Goal: Information Seeking & Learning: Check status

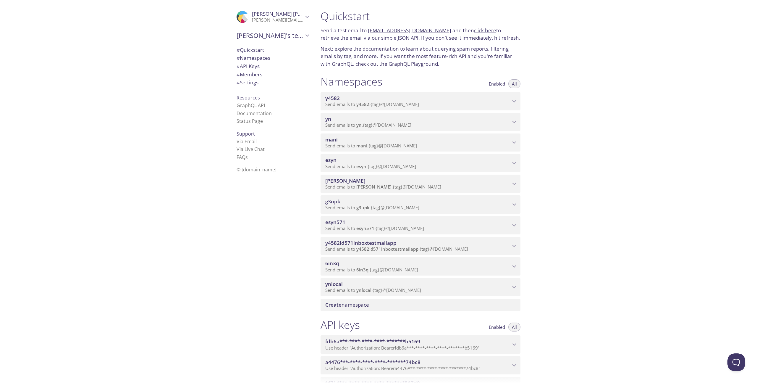
click at [512, 122] on icon "yn namespace" at bounding box center [515, 122] width 8 height 8
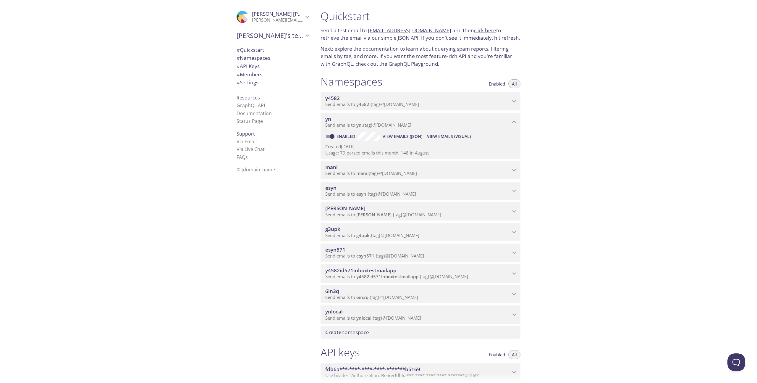
click at [448, 139] on span "View Emails (Visual)" at bounding box center [449, 136] width 44 height 7
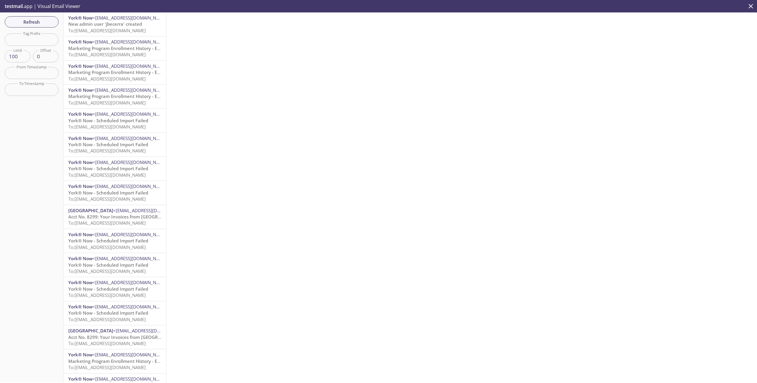
click at [99, 28] on span "To: [EMAIL_ADDRESS][DOMAIN_NAME]" at bounding box center [107, 31] width 78 height 6
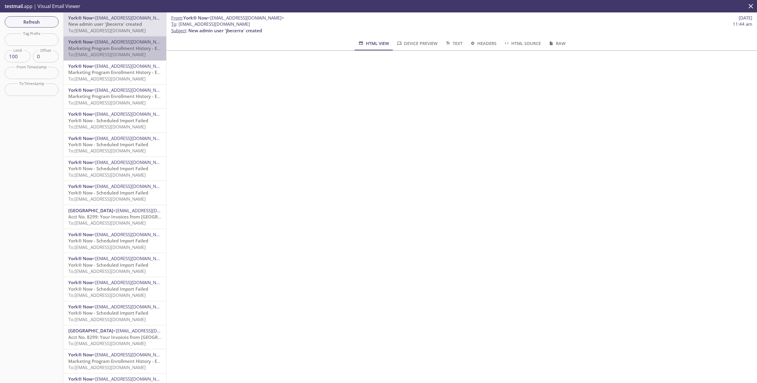
click at [107, 58] on p "Marketing Program Enrollment History - Error Notes Report To: yn.config@inbox.t…" at bounding box center [114, 51] width 93 height 13
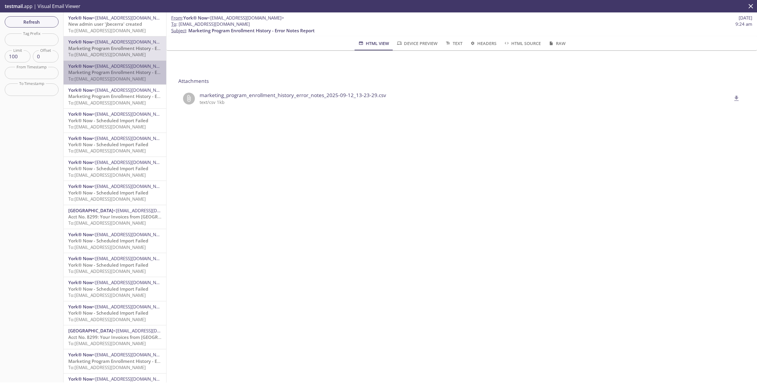
click at [109, 79] on span "To: [EMAIL_ADDRESS][DOMAIN_NAME]" at bounding box center [107, 79] width 78 height 6
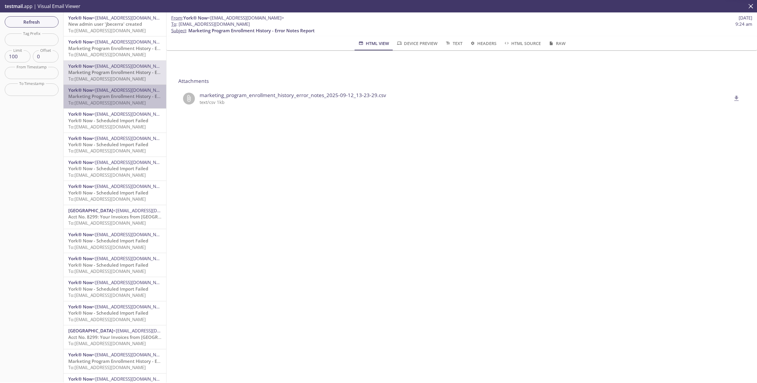
click at [104, 106] on div "York® Now <noreply@yorknow.com> Marketing Program Enrollment History - Error No…" at bounding box center [115, 97] width 103 height 24
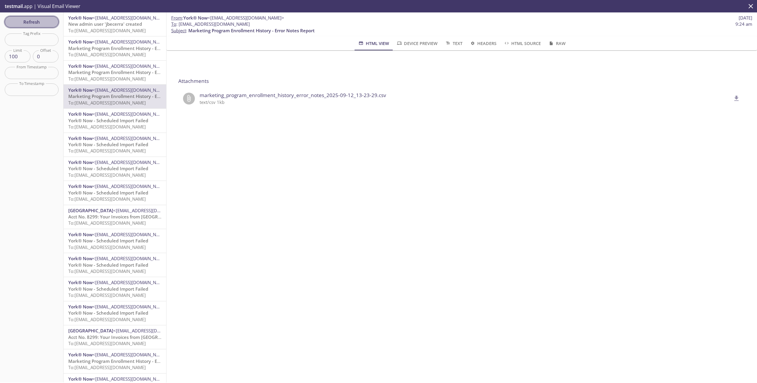
click at [41, 24] on span "Refresh" at bounding box center [31, 22] width 44 height 8
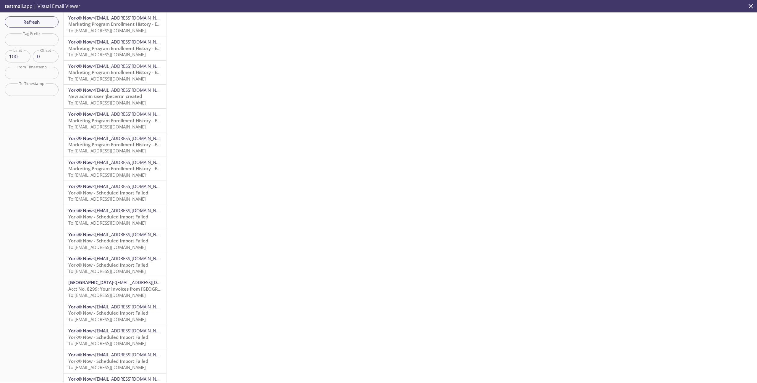
click at [107, 76] on span "To: [EMAIL_ADDRESS][DOMAIN_NAME]" at bounding box center [107, 79] width 78 height 6
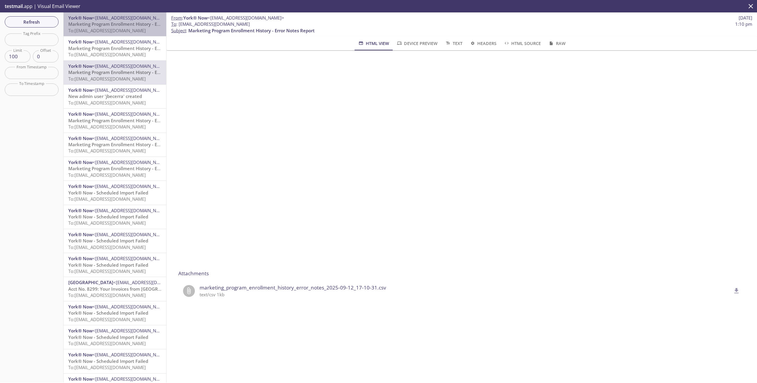
click at [88, 21] on span "Marketing Program Enrollment History - Error Notes Report" at bounding box center [131, 24] width 126 height 6
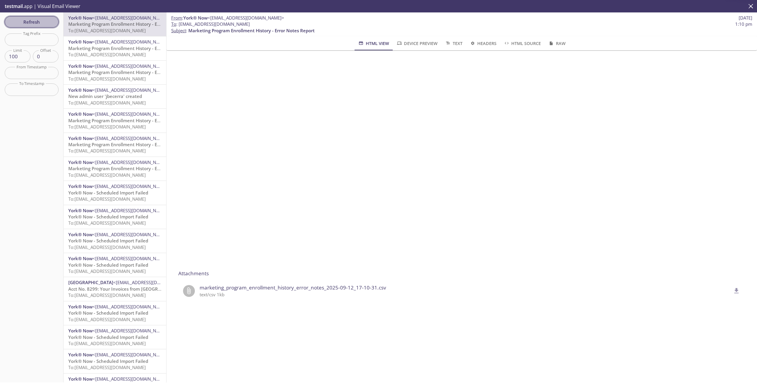
click at [33, 20] on span "Refresh" at bounding box center [31, 22] width 44 height 8
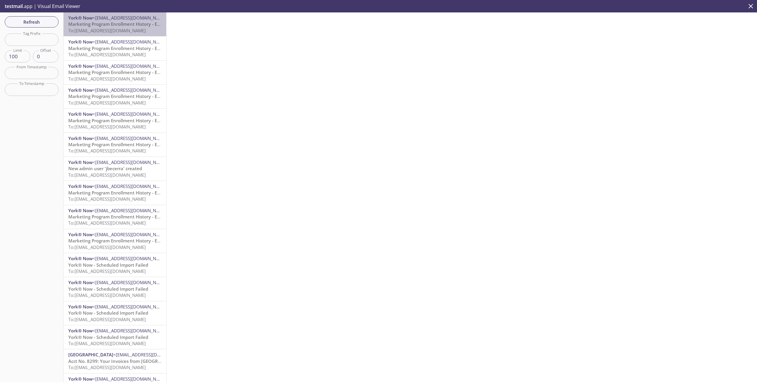
click at [110, 28] on span "To: [EMAIL_ADDRESS][DOMAIN_NAME]" at bounding box center [107, 31] width 78 height 6
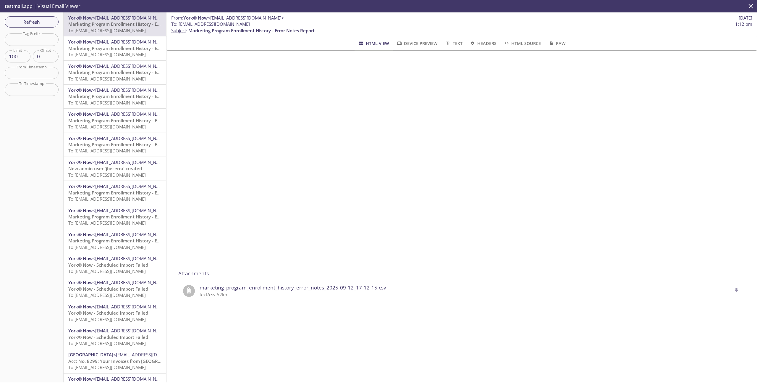
click at [115, 49] on span "Marketing Program Enrollment History - Error Notes Report" at bounding box center [131, 48] width 126 height 6
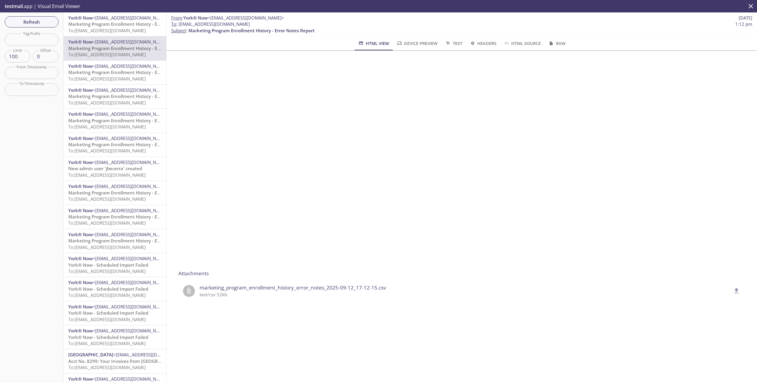
click at [110, 79] on span "To: yn.899@inbox.testmail.app" at bounding box center [107, 79] width 78 height 6
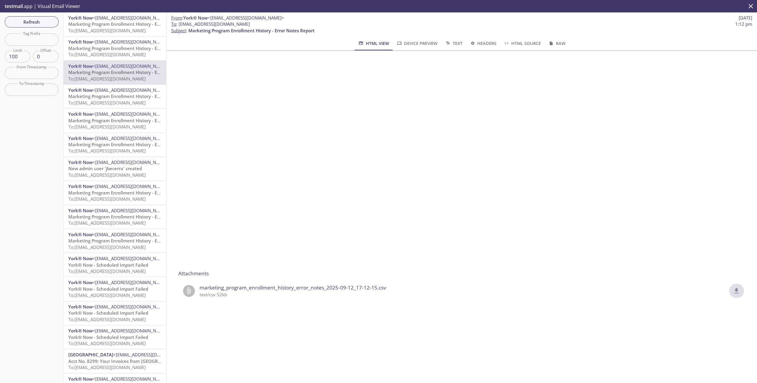
click at [738, 290] on icon "delete" at bounding box center [737, 290] width 4 height 5
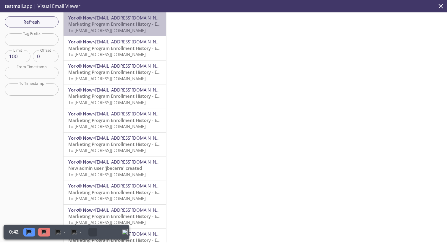
click at [112, 22] on span "Marketing Program Enrollment History - Error Notes Report" at bounding box center [131, 24] width 126 height 6
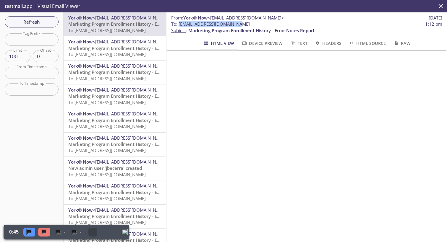
drag, startPoint x: 239, startPoint y: 24, endPoint x: 179, endPoint y: 26, distance: 60.1
click at [179, 26] on span "To : yn.571@inbox.testmail.app 1:12 pm" at bounding box center [306, 24] width 271 height 6
copy span "[EMAIL_ADDRESS][DOMAIN_NAME]"
click at [108, 54] on span "To: [EMAIL_ADDRESS][DOMAIN_NAME]" at bounding box center [107, 54] width 78 height 6
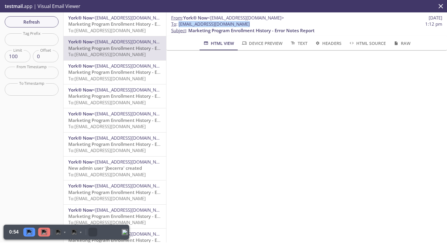
drag, startPoint x: 241, startPoint y: 24, endPoint x: 179, endPoint y: 26, distance: 62.2
click at [179, 26] on span "To : yn.config@inbox.testmail.app 1:12 pm" at bounding box center [306, 24] width 271 height 6
copy span "[EMAIL_ADDRESS][DOMAIN_NAME]"
click at [29, 22] on span "Refresh" at bounding box center [31, 22] width 44 height 8
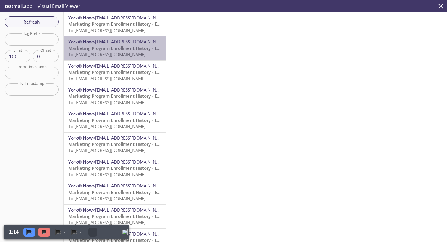
click at [100, 53] on span "To: [EMAIL_ADDRESS][DOMAIN_NAME]" at bounding box center [107, 54] width 78 height 6
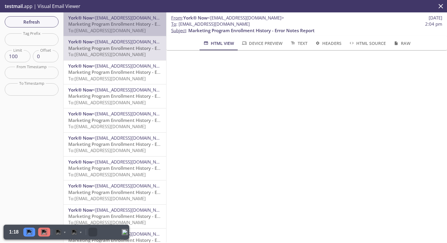
click at [117, 25] on span "Marketing Program Enrollment History - Error Notes Report" at bounding box center [131, 24] width 126 height 6
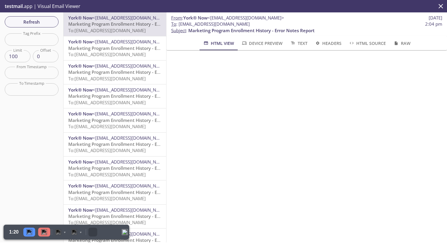
scroll to position [2, 0]
click at [39, 24] on span "Refresh" at bounding box center [31, 22] width 44 height 8
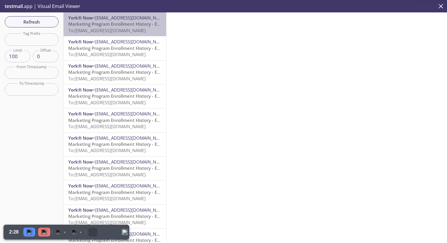
click at [111, 27] on span "Marketing Program Enrollment History - Error Notes Report" at bounding box center [131, 24] width 126 height 6
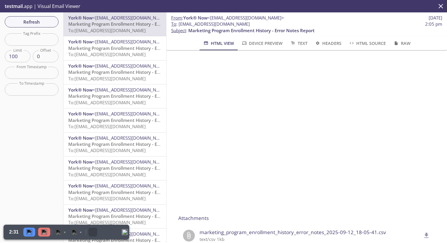
scroll to position [64, 0]
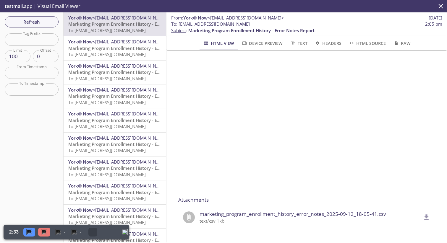
click at [426, 218] on icon "delete" at bounding box center [427, 218] width 8 height 8
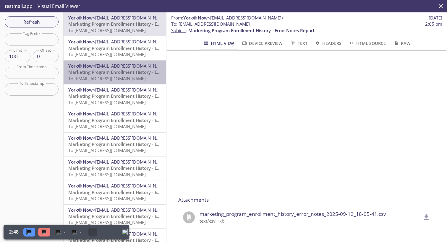
click at [107, 75] on span "Marketing Program Enrollment History - Error Notes Report" at bounding box center [131, 72] width 126 height 6
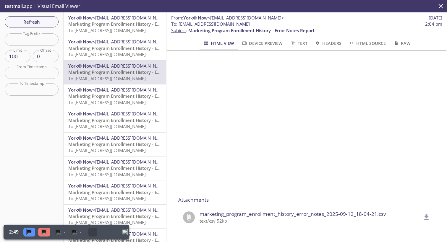
click at [427, 216] on icon "delete" at bounding box center [427, 217] width 4 height 5
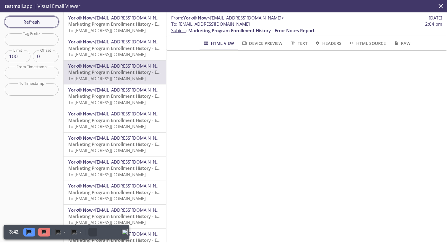
click at [35, 22] on span "Refresh" at bounding box center [31, 22] width 44 height 8
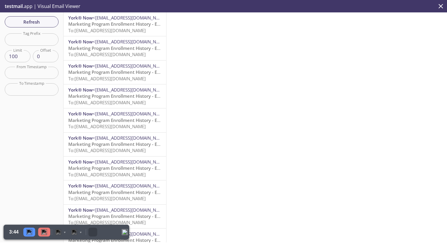
click at [106, 28] on span "To: [EMAIL_ADDRESS][DOMAIN_NAME]" at bounding box center [107, 31] width 78 height 6
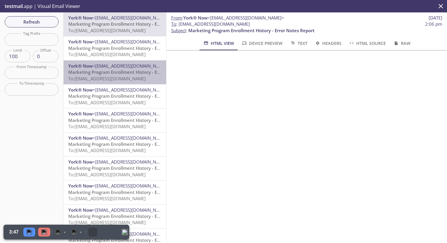
click at [123, 72] on span "Marketing Program Enrollment History - Error Notes Report" at bounding box center [131, 72] width 126 height 6
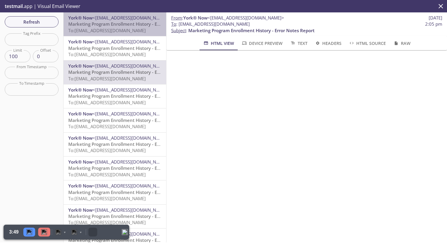
click at [113, 29] on span "To: [EMAIL_ADDRESS][DOMAIN_NAME]" at bounding box center [107, 31] width 78 height 6
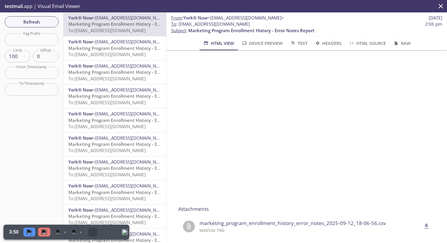
scroll to position [85, 0]
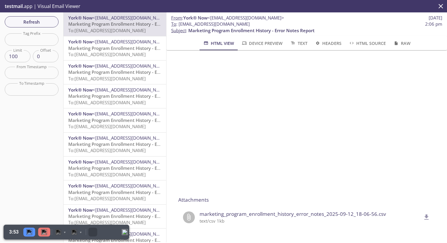
click at [428, 217] on icon "delete" at bounding box center [427, 217] width 4 height 5
click at [37, 20] on span "Refresh" at bounding box center [31, 22] width 44 height 8
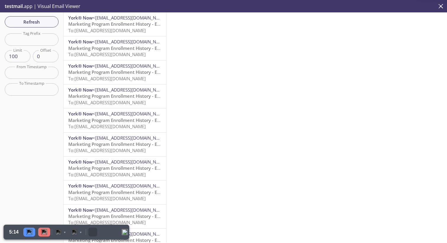
click at [111, 29] on span "To: [EMAIL_ADDRESS][DOMAIN_NAME]" at bounding box center [107, 31] width 78 height 6
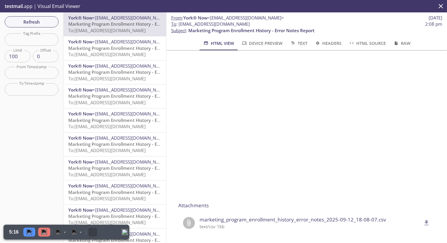
scroll to position [85, 0]
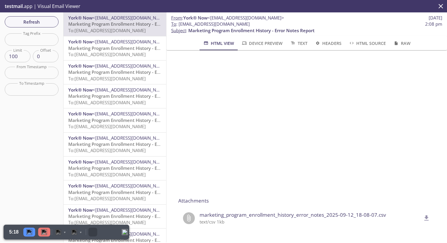
click at [427, 218] on icon "delete" at bounding box center [427, 218] width 4 height 5
click at [45, 233] on img at bounding box center [44, 233] width 6 height 6
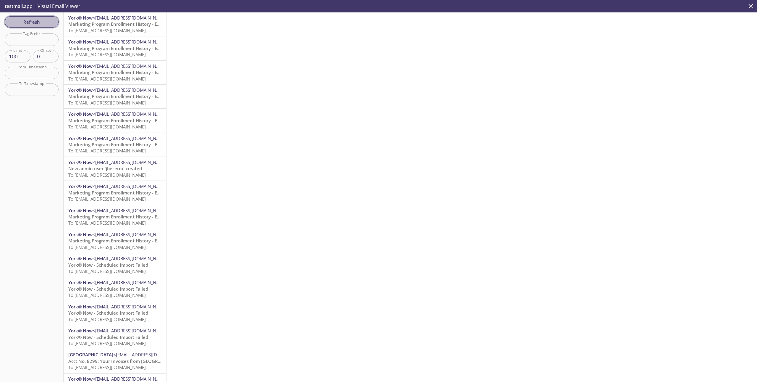
click at [44, 24] on span "Refresh" at bounding box center [31, 22] width 44 height 8
click at [111, 32] on span "To: [EMAIL_ADDRESS][DOMAIN_NAME]" at bounding box center [107, 31] width 78 height 6
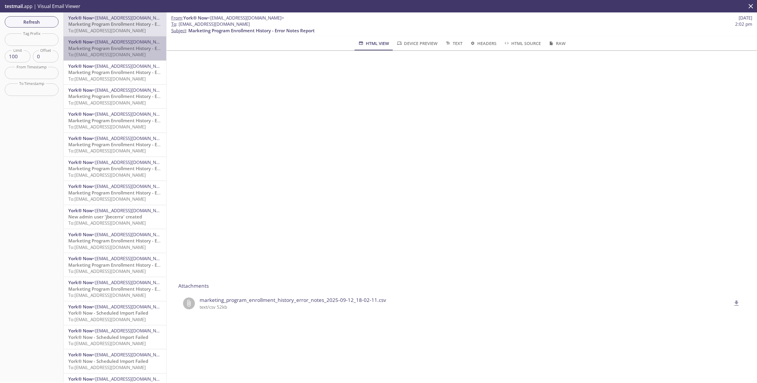
click at [111, 55] on span "To: [EMAIL_ADDRESS][DOMAIN_NAME]" at bounding box center [107, 54] width 78 height 6
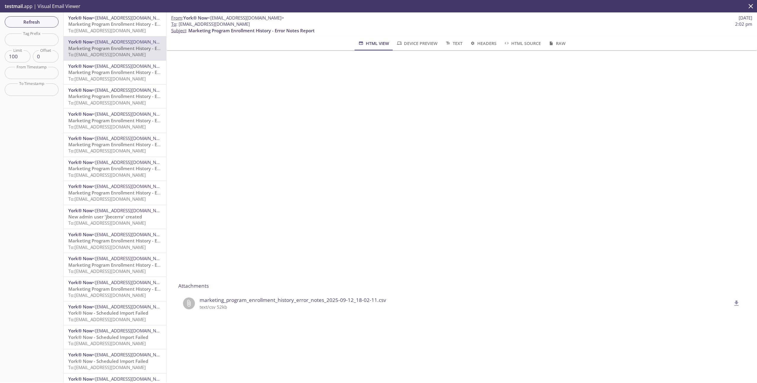
click at [121, 28] on span "To: [EMAIL_ADDRESS][DOMAIN_NAME]" at bounding box center [107, 31] width 78 height 6
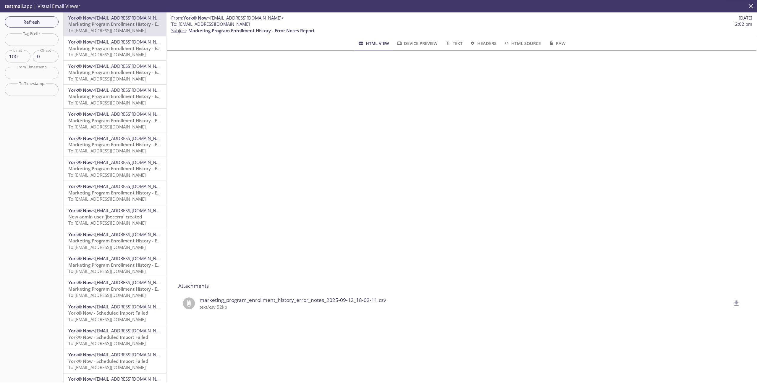
click at [111, 49] on span "Marketing Program Enrollment History - Error Notes Report" at bounding box center [131, 48] width 126 height 6
